Goal: Task Accomplishment & Management: Manage account settings

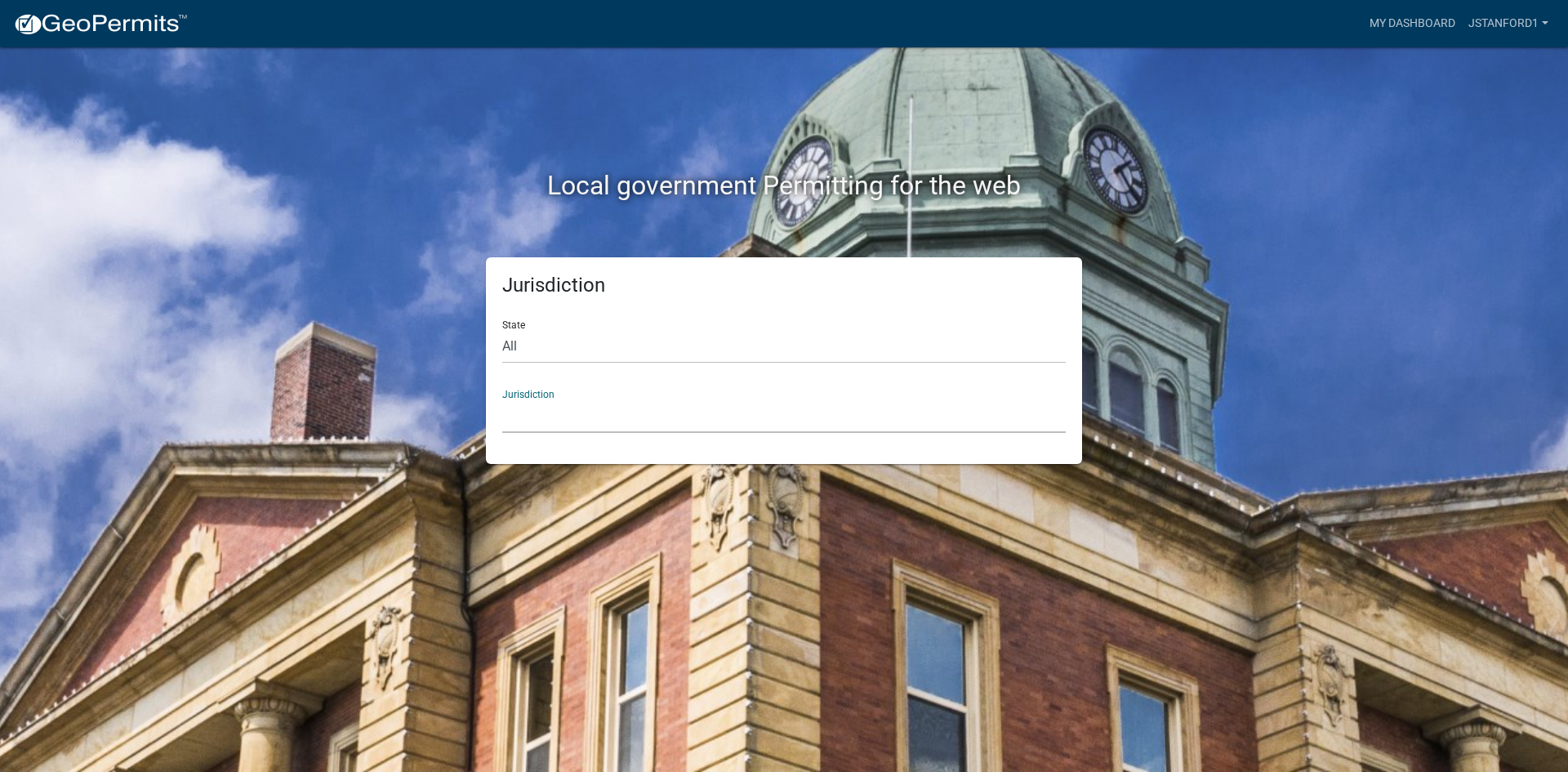
click at [548, 415] on select "[GEOGRAPHIC_DATA], [US_STATE] [GEOGRAPHIC_DATA], [US_STATE][PERSON_NAME][GEOGRA…" at bounding box center [784, 417] width 563 height 34
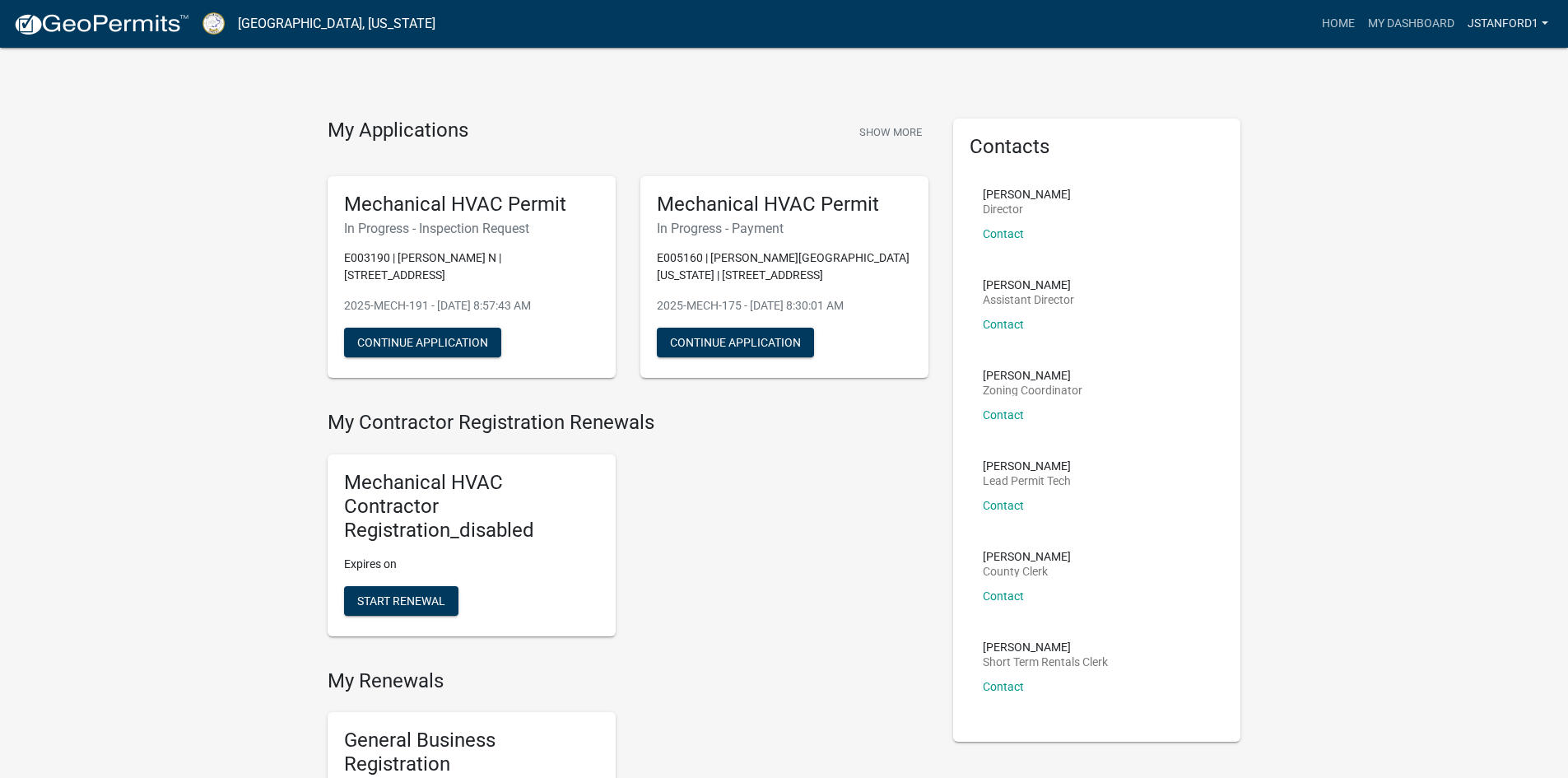
click at [1471, 31] on link "Jstanford1" at bounding box center [1508, 23] width 94 height 31
click at [1470, 124] on link "Logout" at bounding box center [1489, 121] width 132 height 40
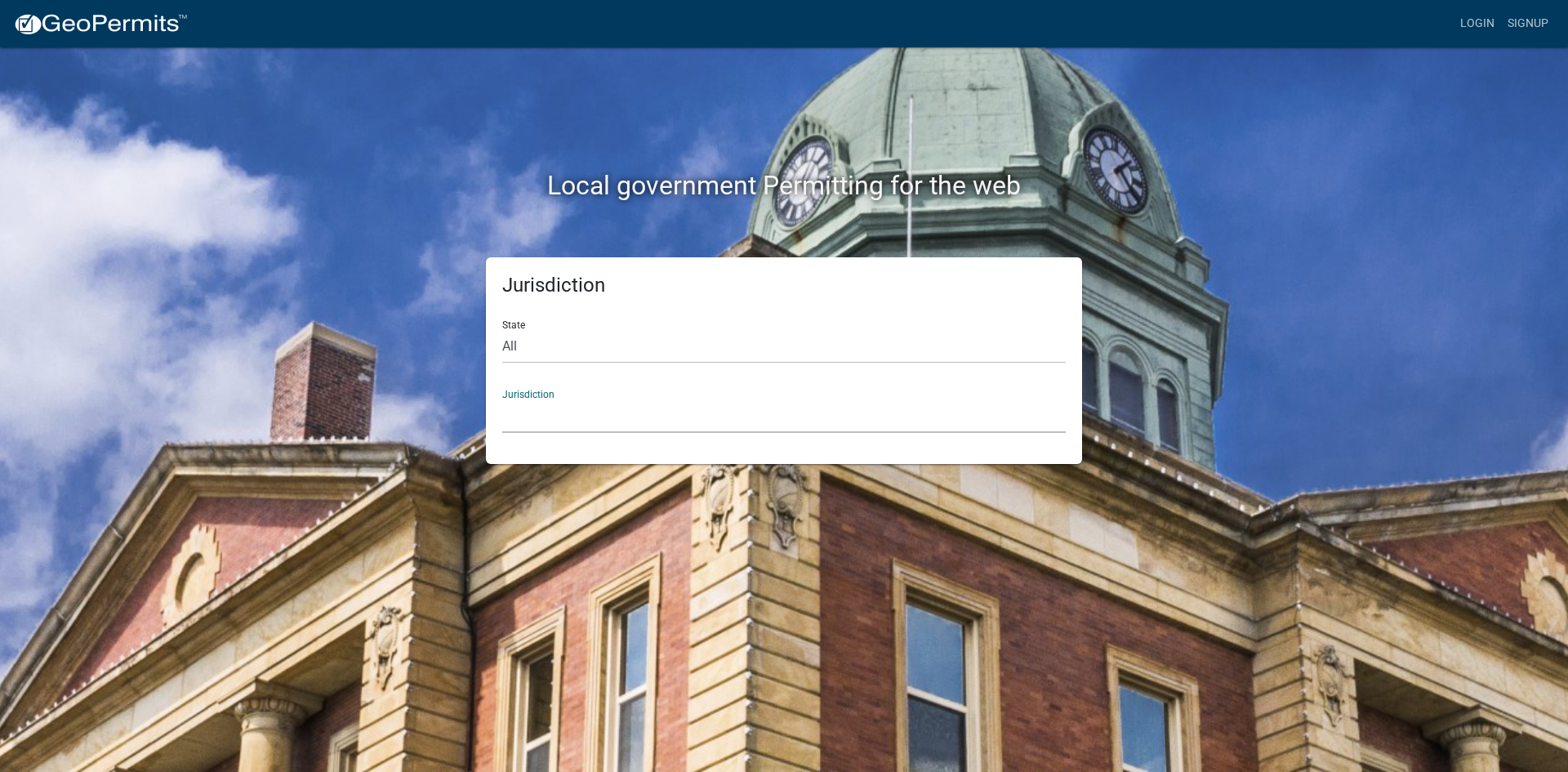
click at [595, 419] on select "[GEOGRAPHIC_DATA], [US_STATE] [GEOGRAPHIC_DATA], [US_STATE][PERSON_NAME][GEOGRA…" at bounding box center [784, 417] width 563 height 34
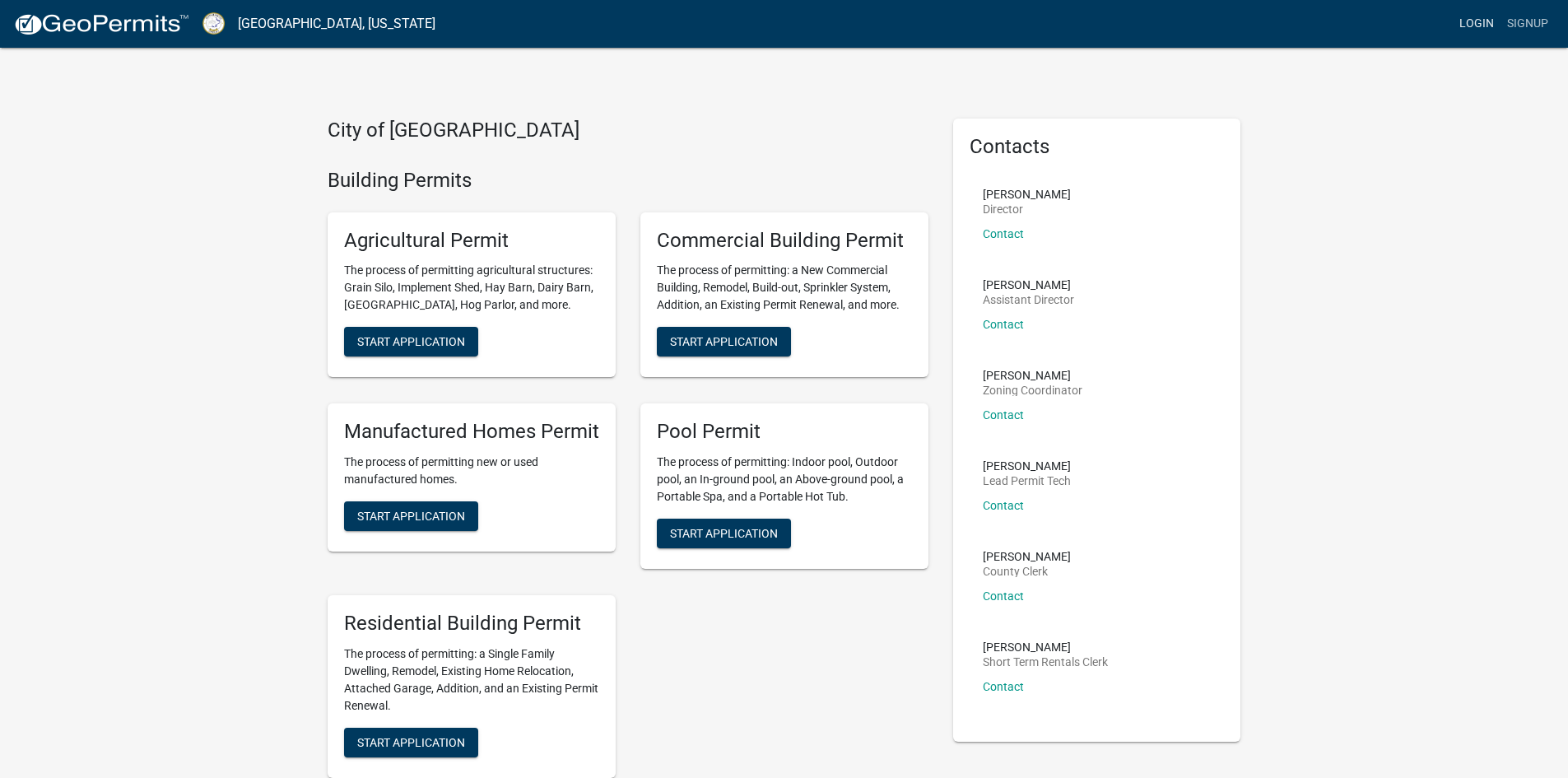
click at [1477, 22] on link "Login" at bounding box center [1476, 23] width 48 height 31
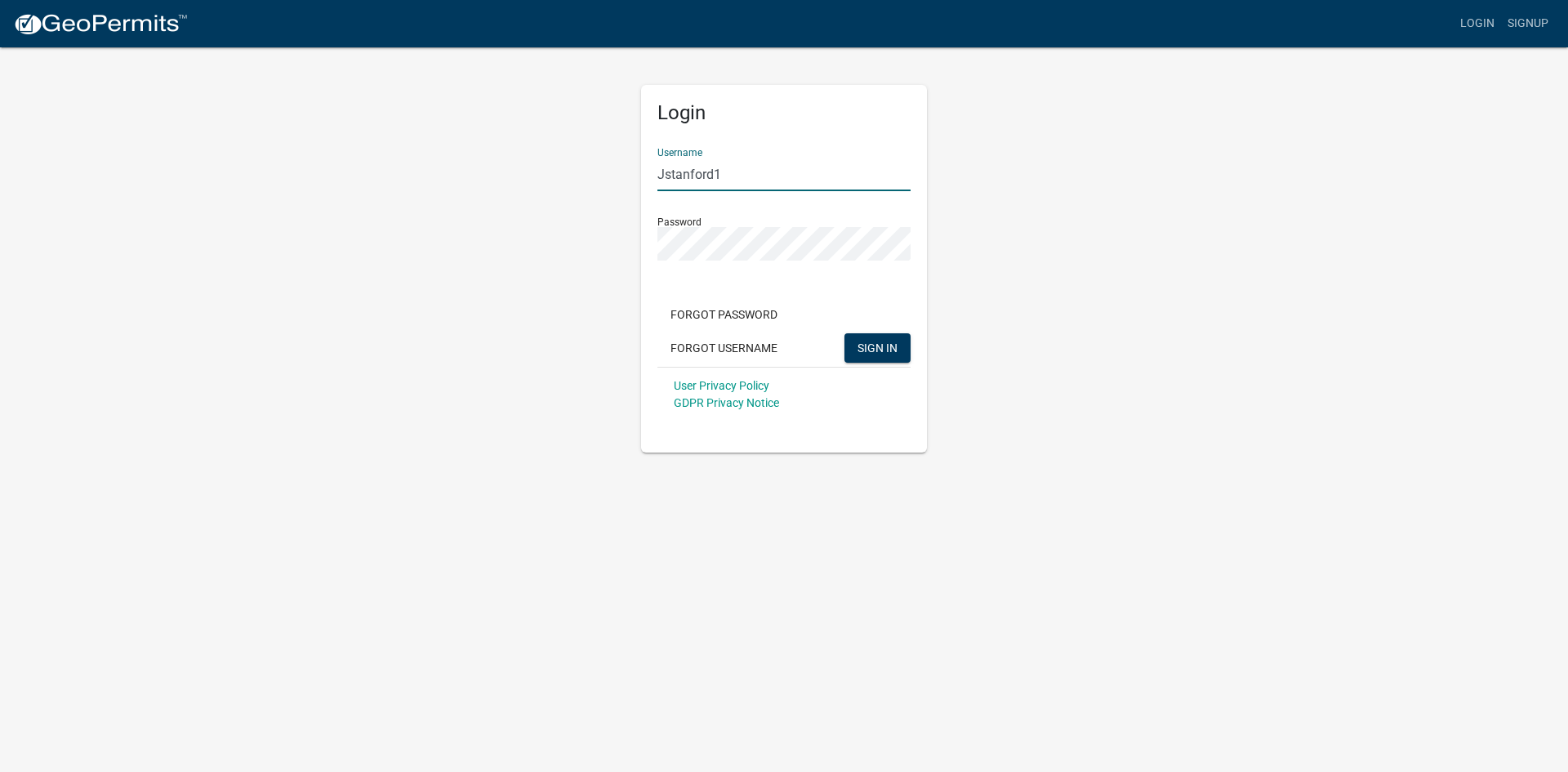
drag, startPoint x: 729, startPoint y: 177, endPoint x: 590, endPoint y: 178, distance: 139.0
click at [590, 178] on div "Login Username Jstanford1 Password Forgot Password Forgot Username SIGN IN User…" at bounding box center [784, 249] width 931 height 407
type input "skitchen"
click at [599, 245] on div "Login Username skitchen Password Forgot Password Forgot Username SIGN IN User P…" at bounding box center [784, 249] width 931 height 407
click at [814, 427] on div "Login Username skitchen Password Forgot Password Forgot Username SIGN IN User P…" at bounding box center [784, 269] width 286 height 368
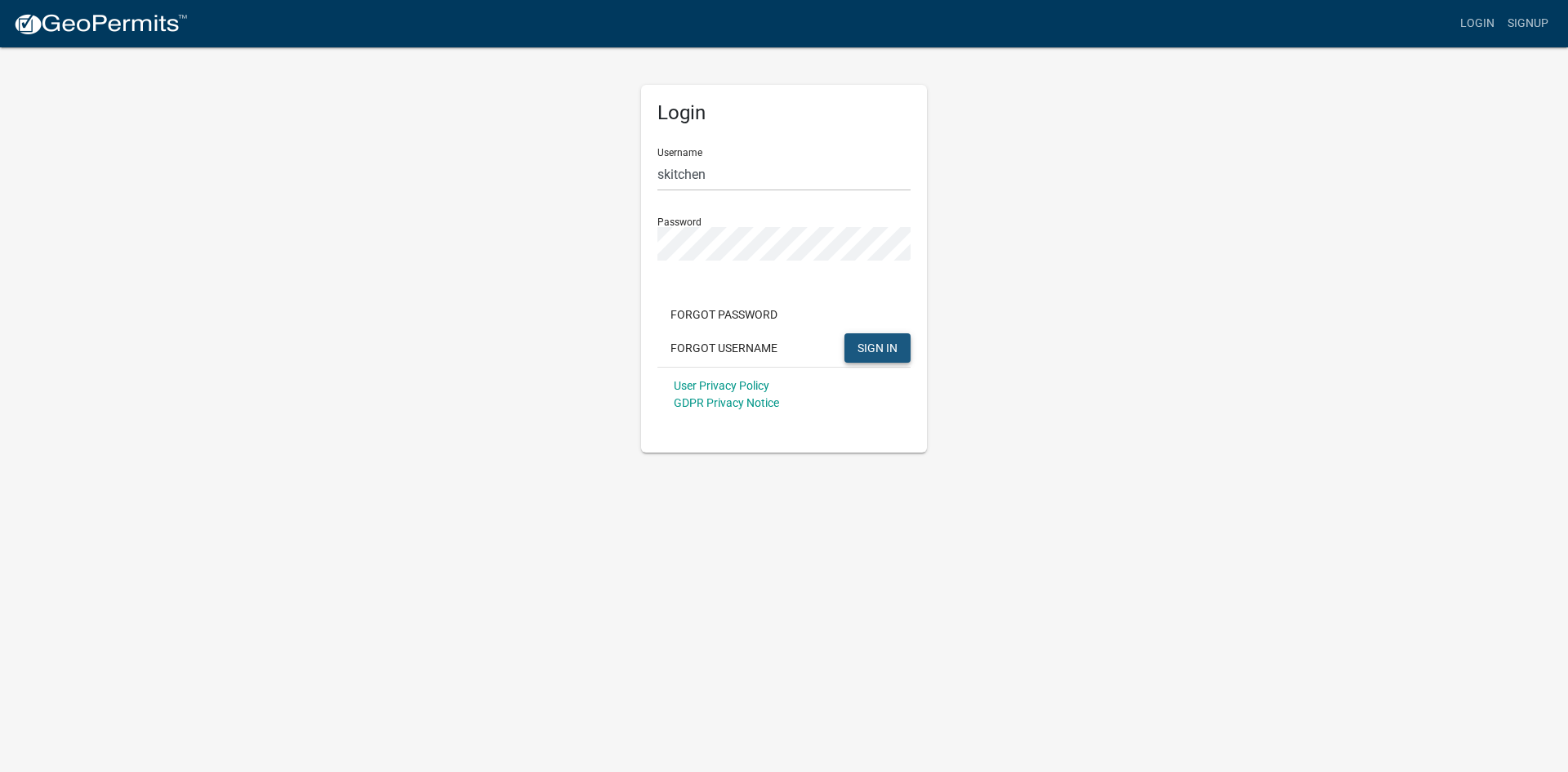
click at [884, 340] on span "SIGN IN" at bounding box center [878, 346] width 40 height 13
